Goal: Find specific page/section

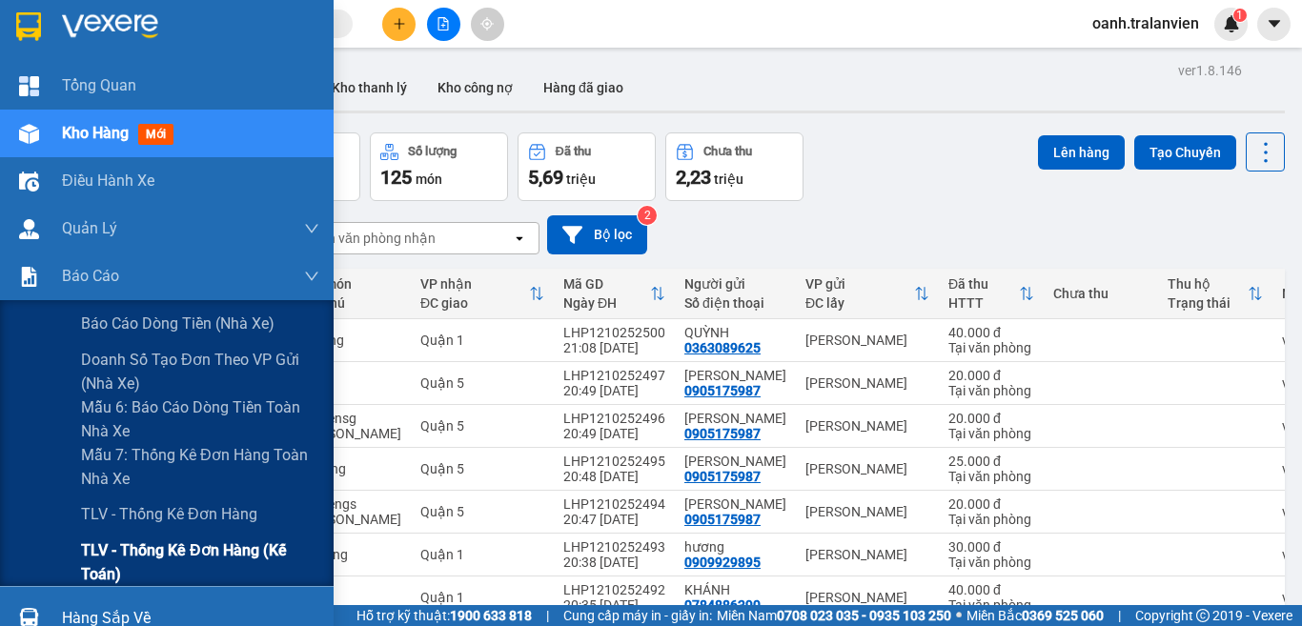
click at [109, 557] on span "TLV - Thống kê đơn hàng (Kế toán)" at bounding box center [200, 563] width 238 height 48
